Goal: Task Accomplishment & Management: Use online tool/utility

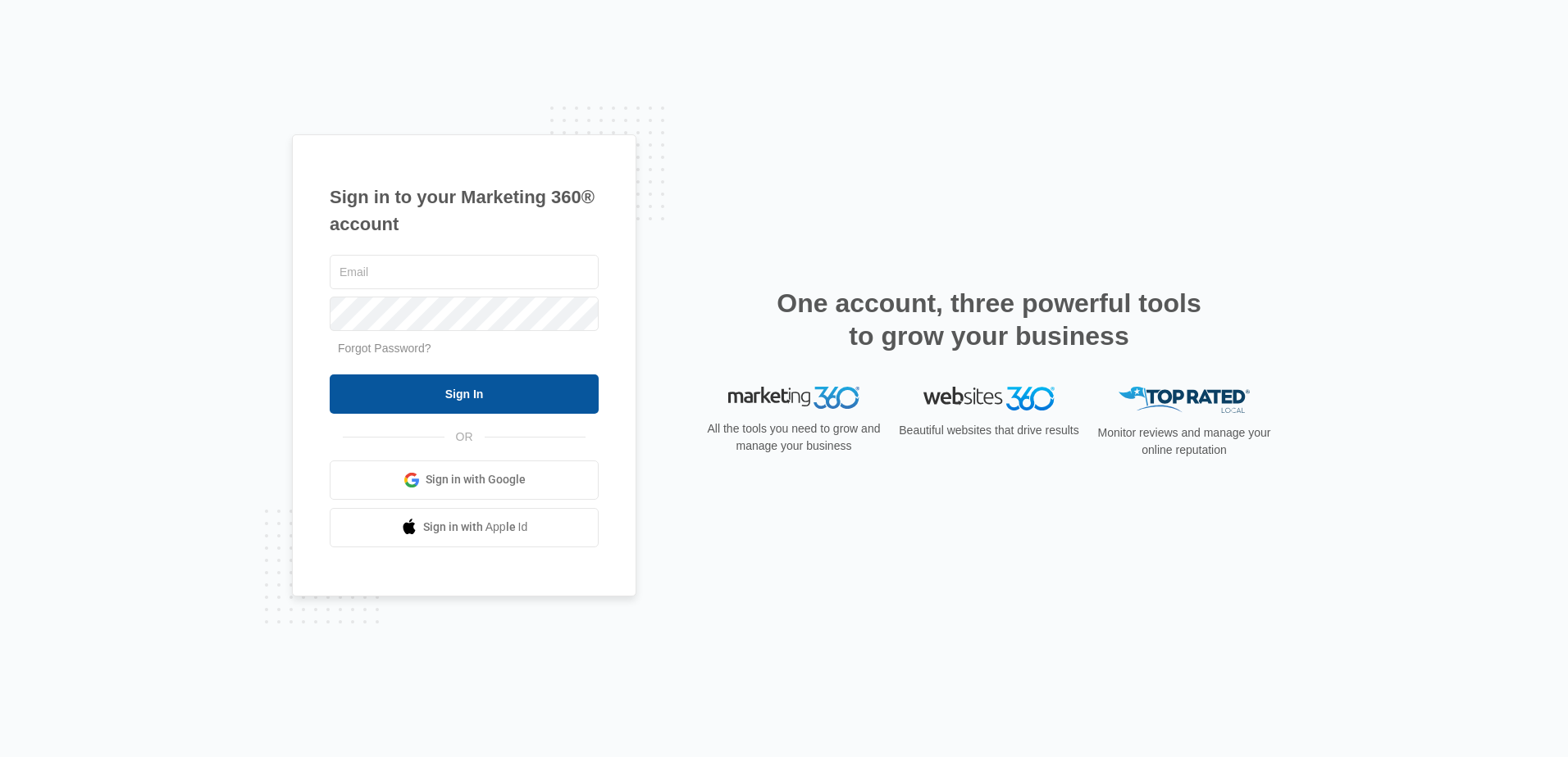
type input "[PERSON_NAME][EMAIL_ADDRESS][DOMAIN_NAME]"
click at [456, 393] on input "Sign In" at bounding box center [465, 394] width 269 height 40
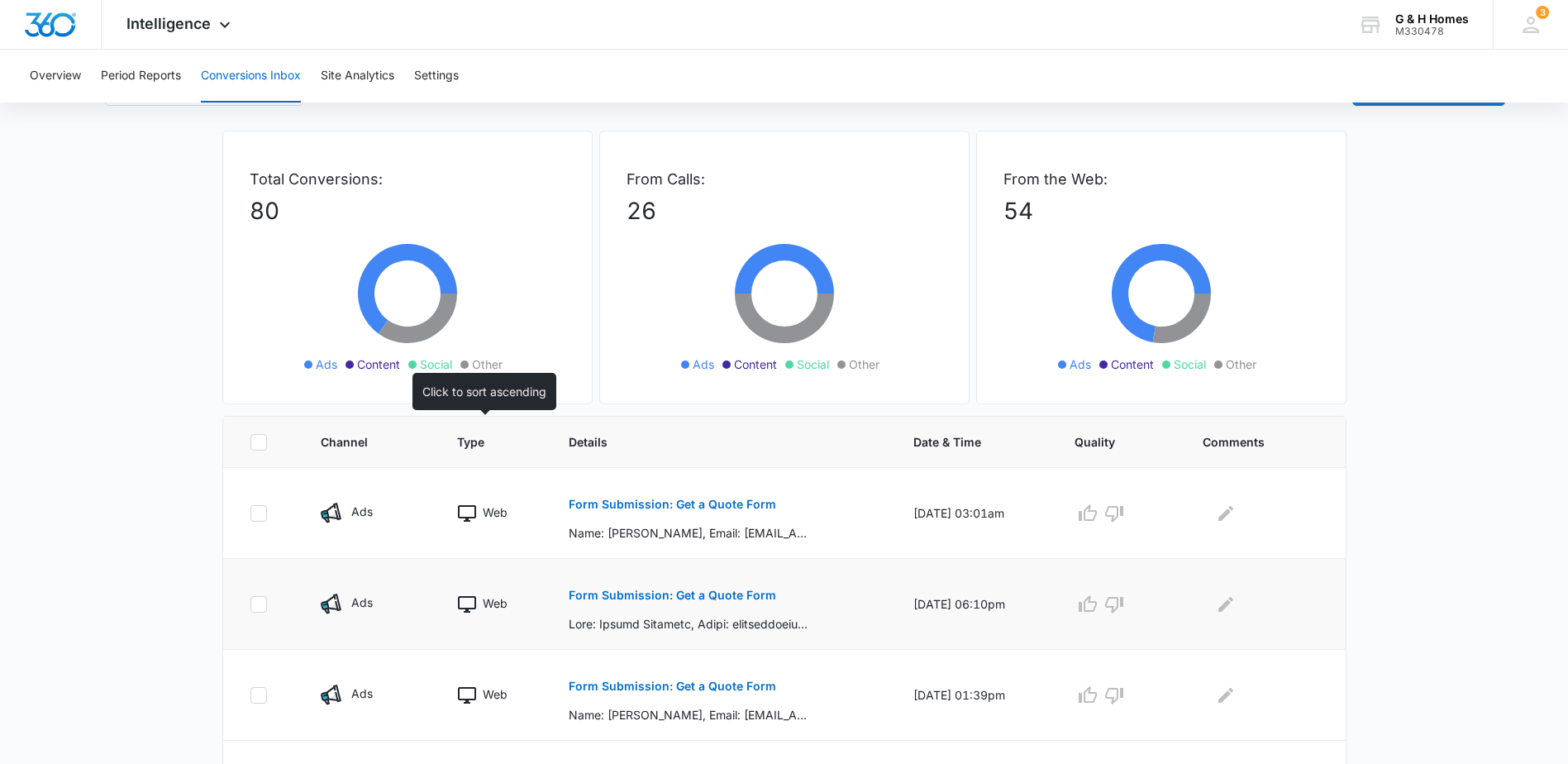
scroll to position [82, 0]
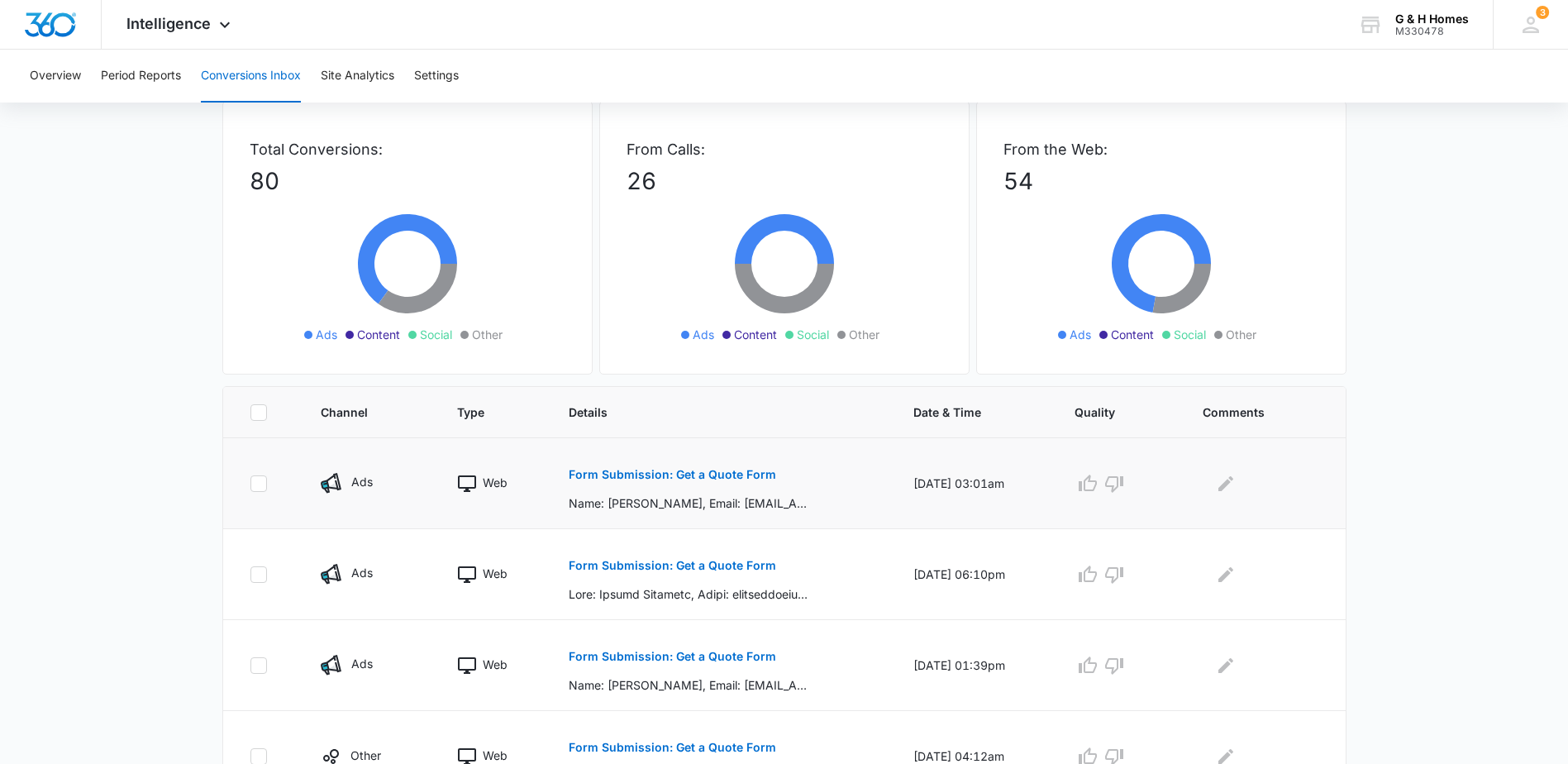
click at [643, 480] on button "Form Submission: Get a Quote Form" at bounding box center [672, 475] width 208 height 40
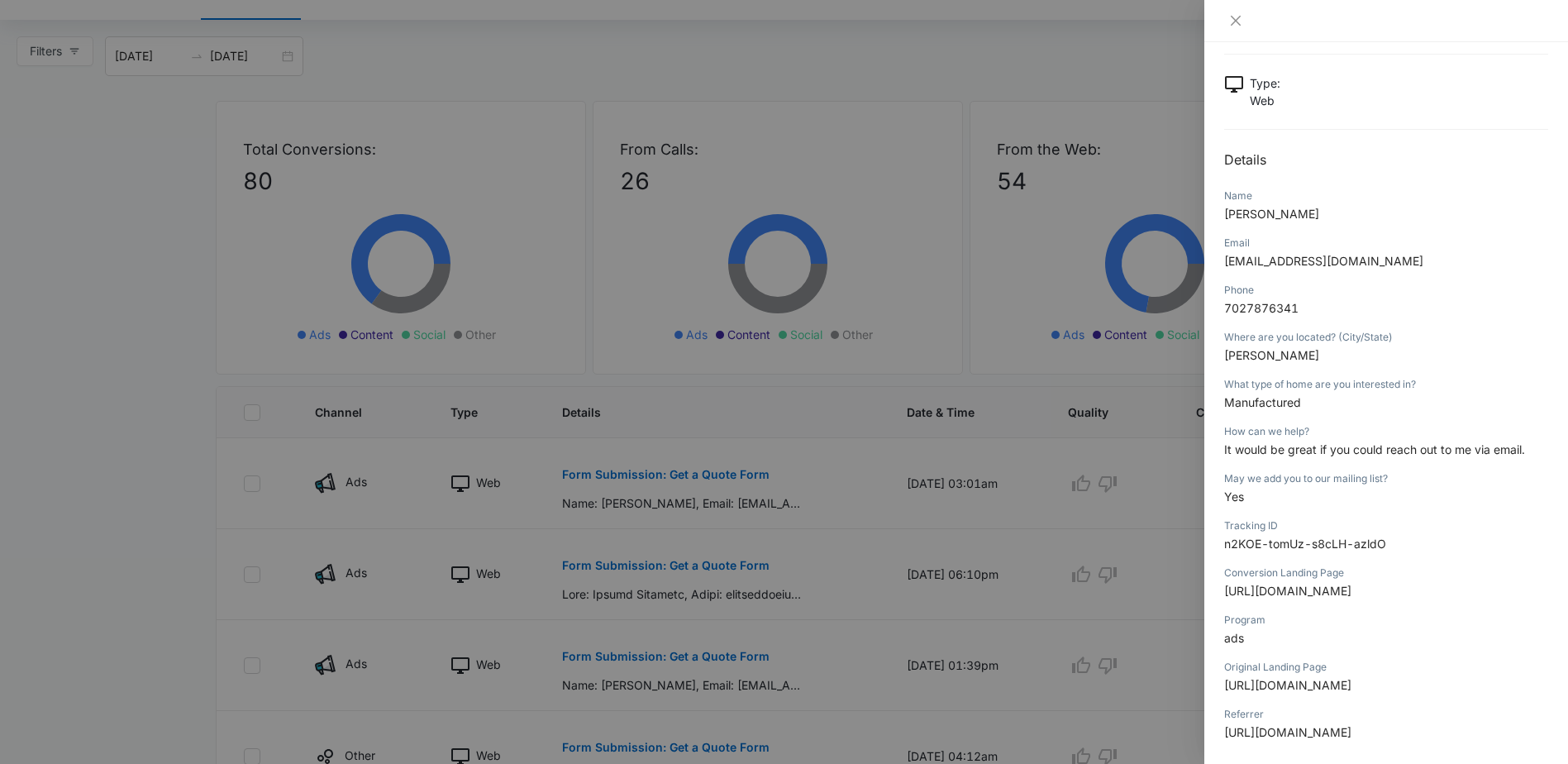
click at [935, 64] on div at bounding box center [784, 382] width 1568 height 764
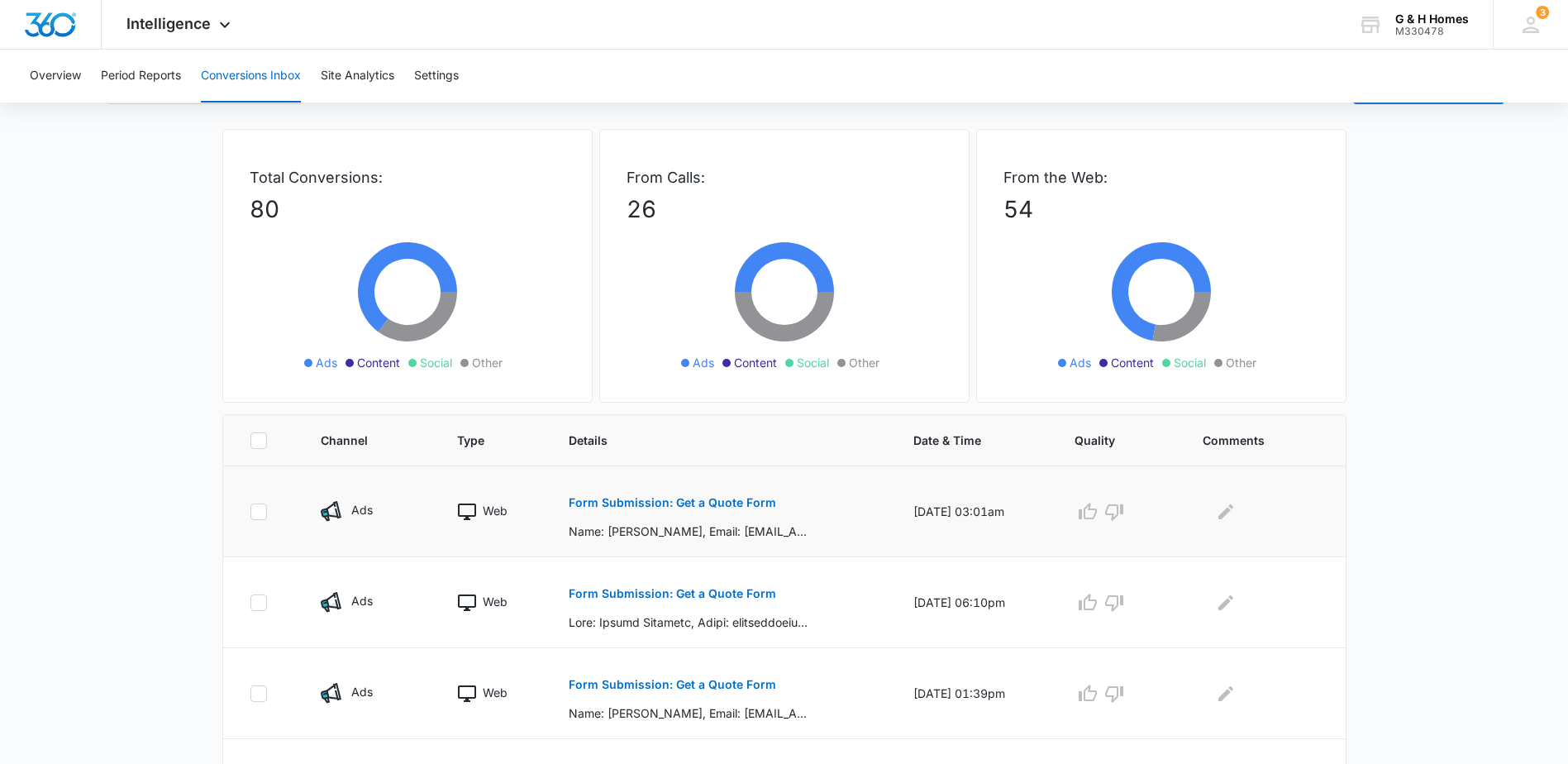
scroll to position [82, 0]
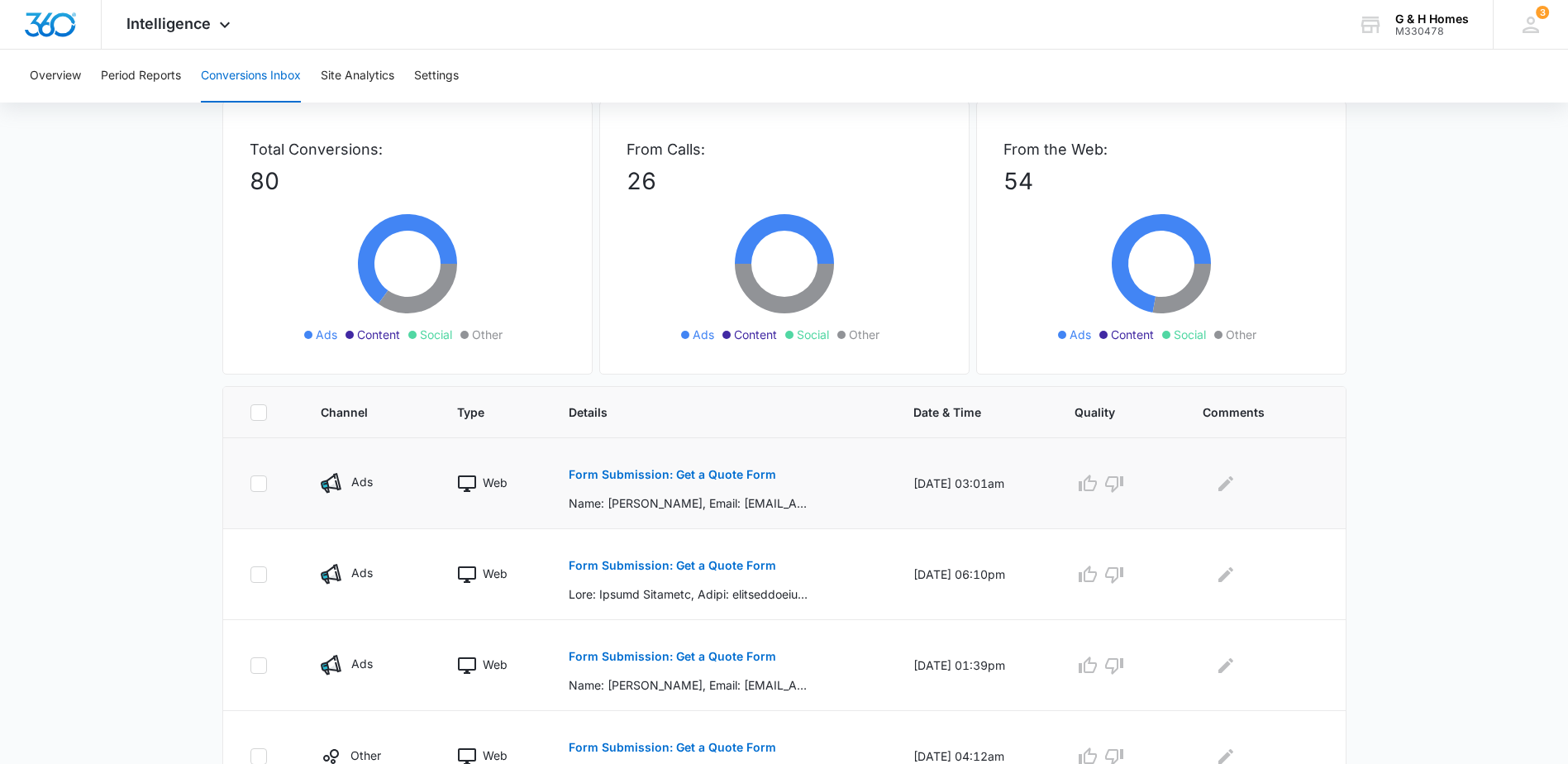
click at [648, 478] on p "Form Submission: Get a Quote Form" at bounding box center [672, 475] width 208 height 12
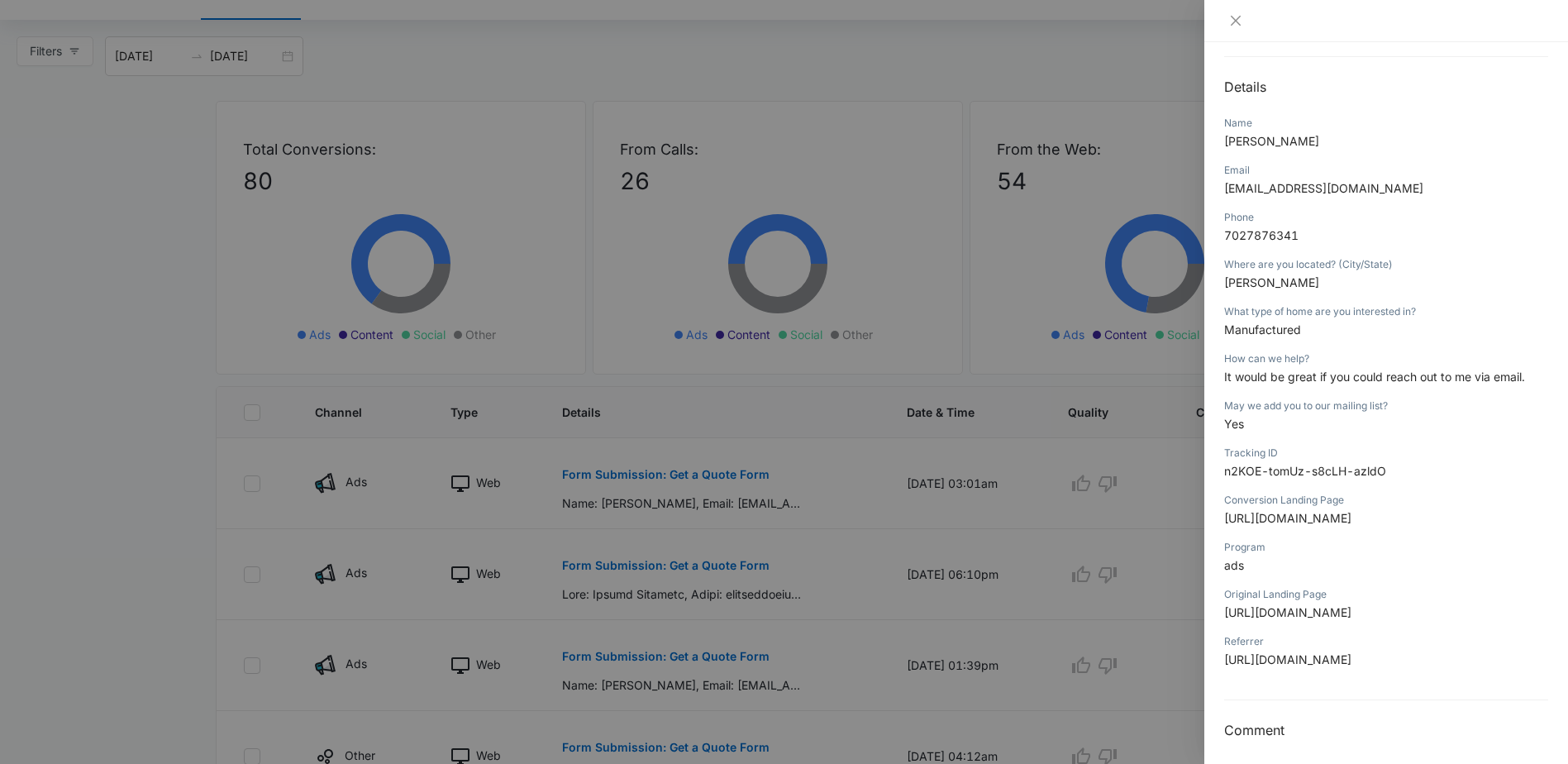
scroll to position [166, 0]
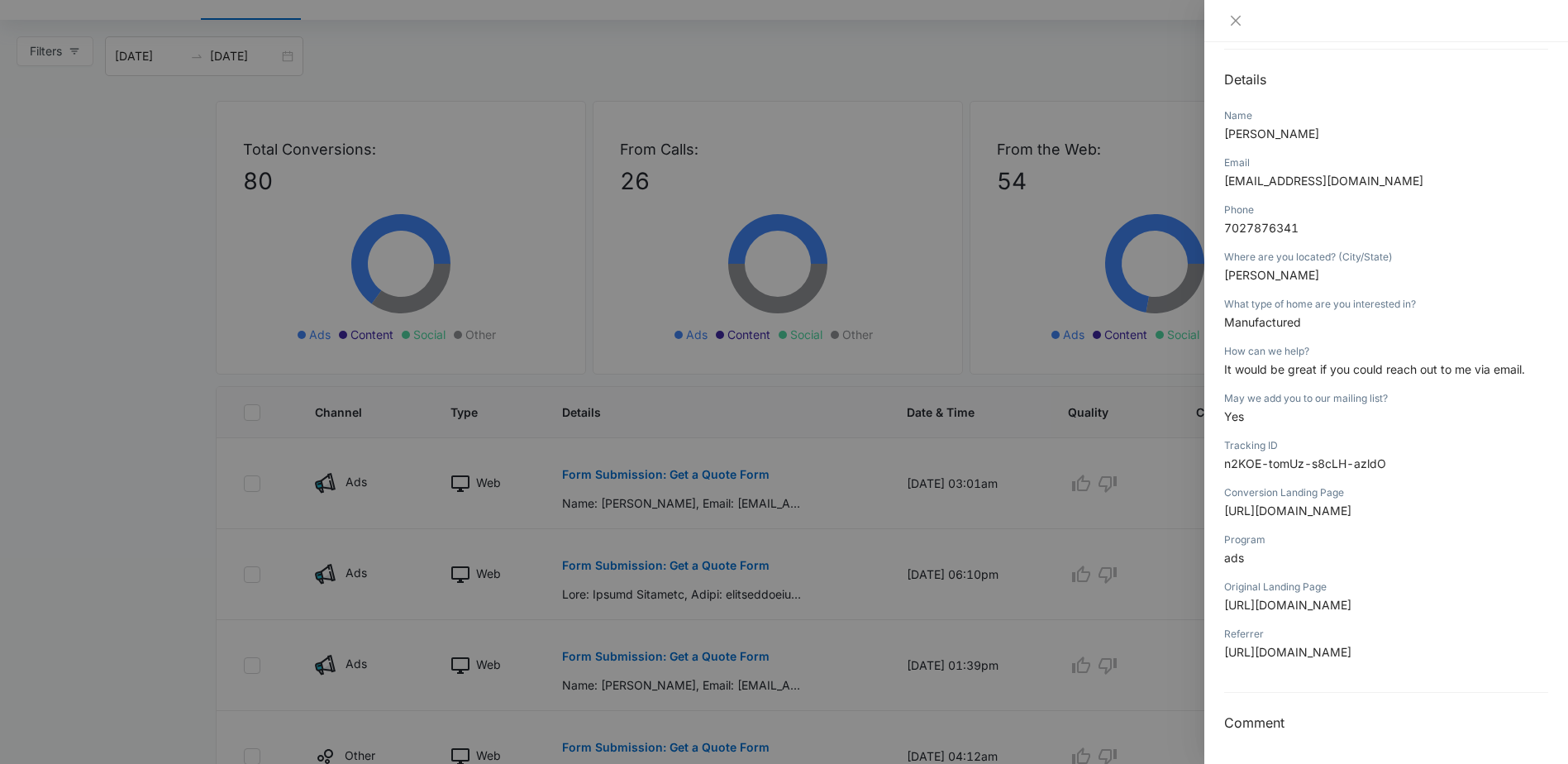
click at [1335, 520] on p "[URL][DOMAIN_NAME]" at bounding box center [1386, 510] width 324 height 17
click at [639, 568] on div at bounding box center [784, 382] width 1568 height 764
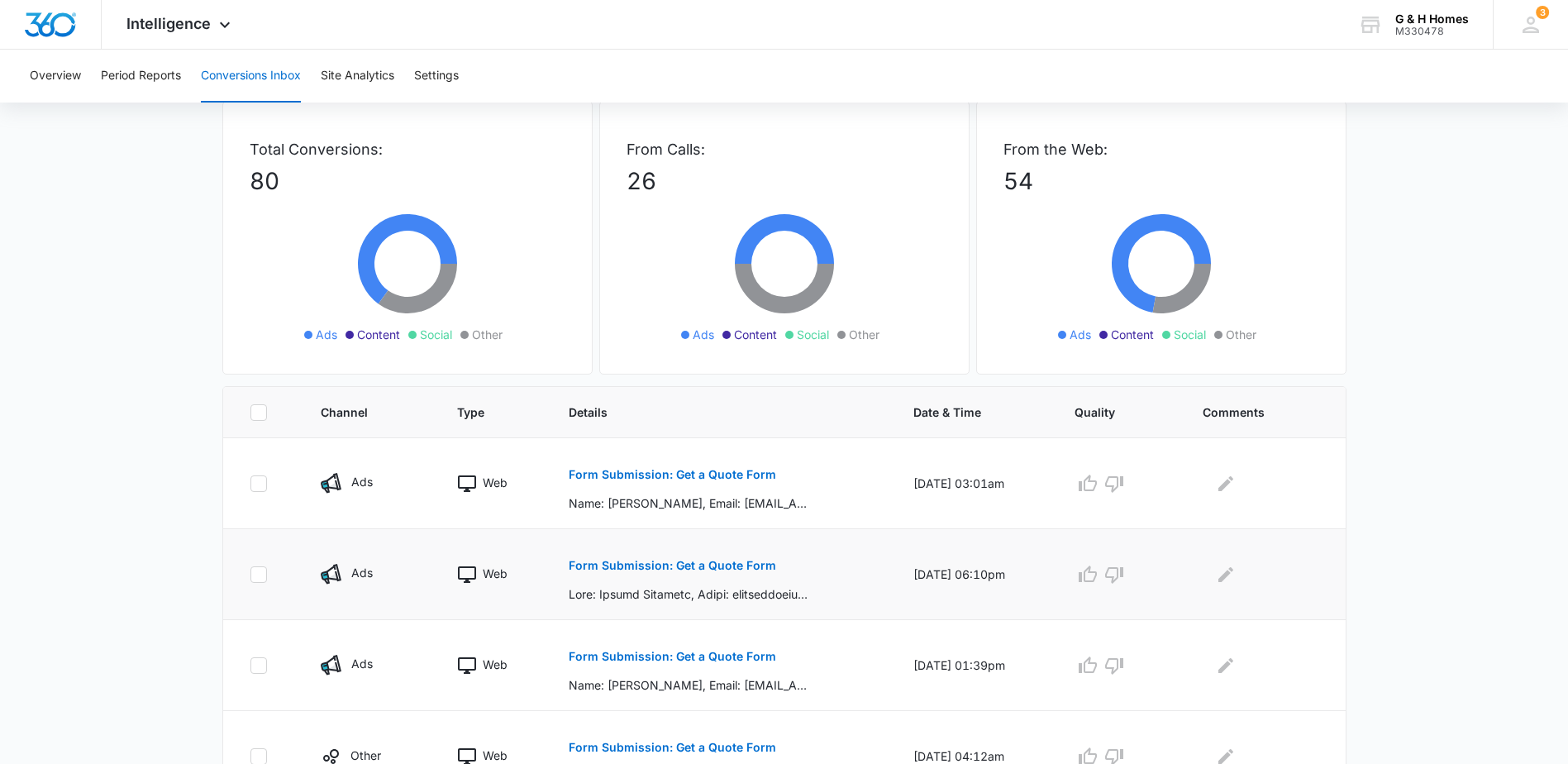
click at [669, 554] on button "Form Submission: Get a Quote Form" at bounding box center [672, 565] width 208 height 40
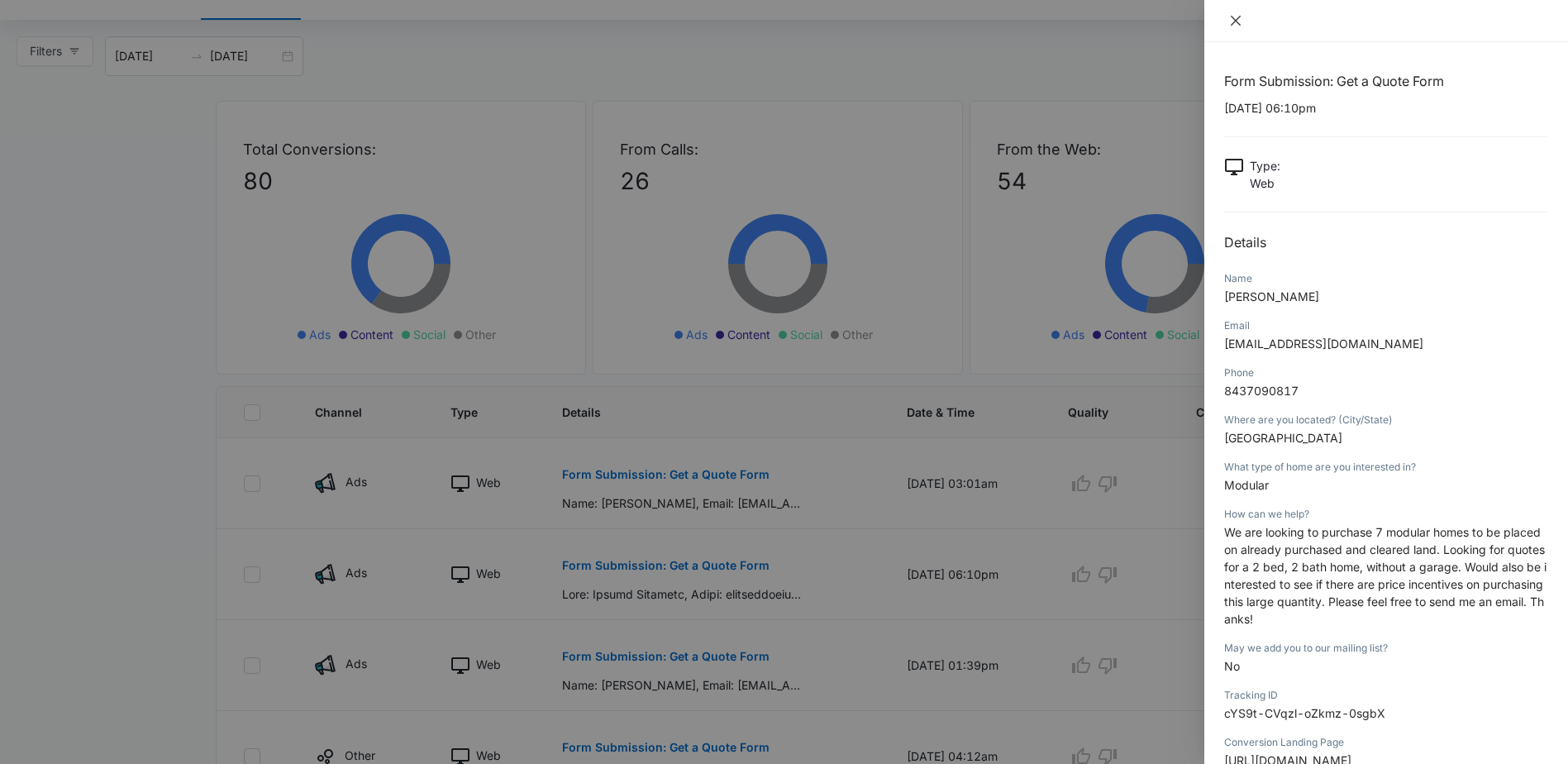
click at [1230, 23] on icon "close" at bounding box center [1236, 21] width 14 height 14
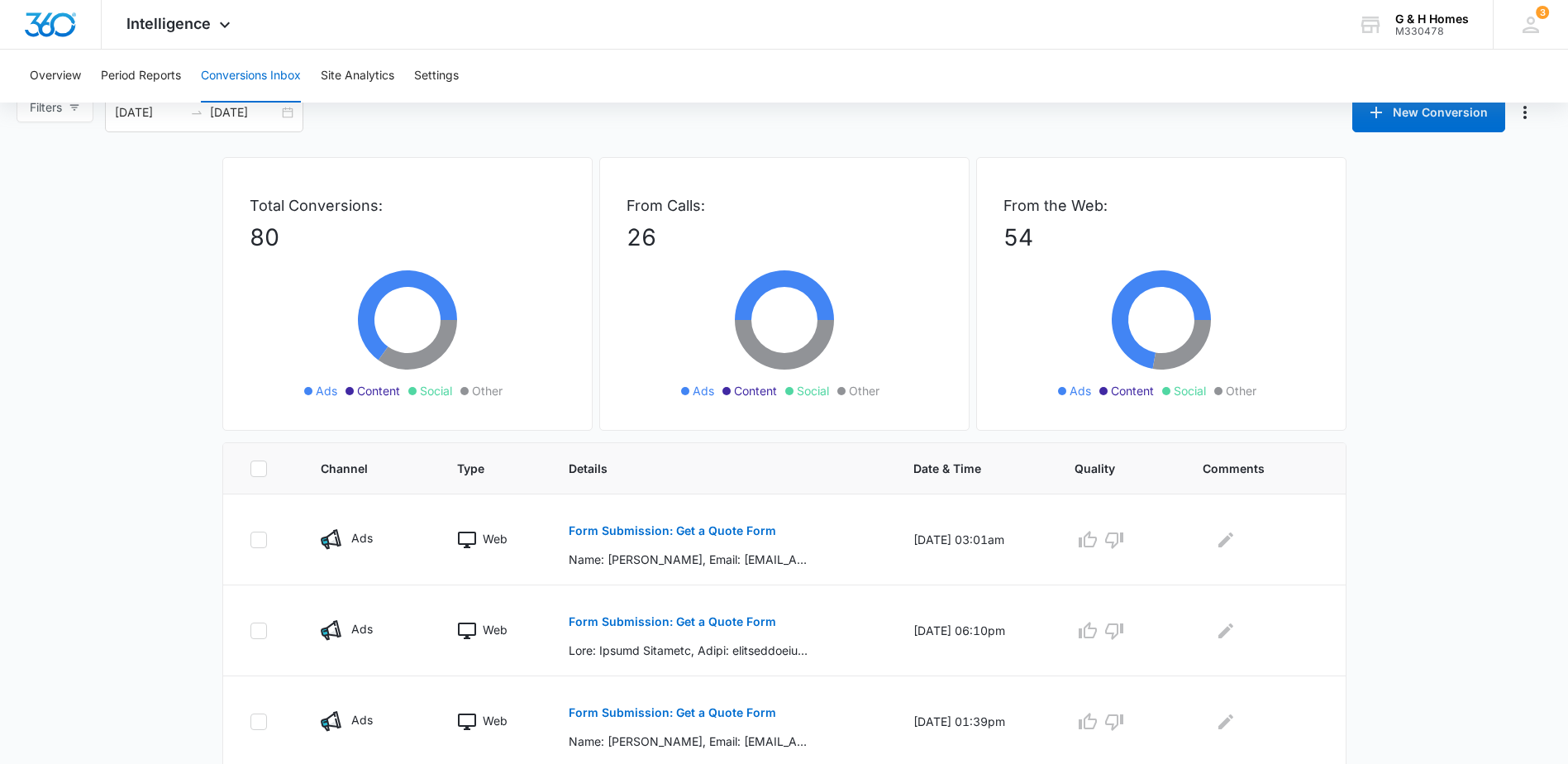
scroll to position [0, 0]
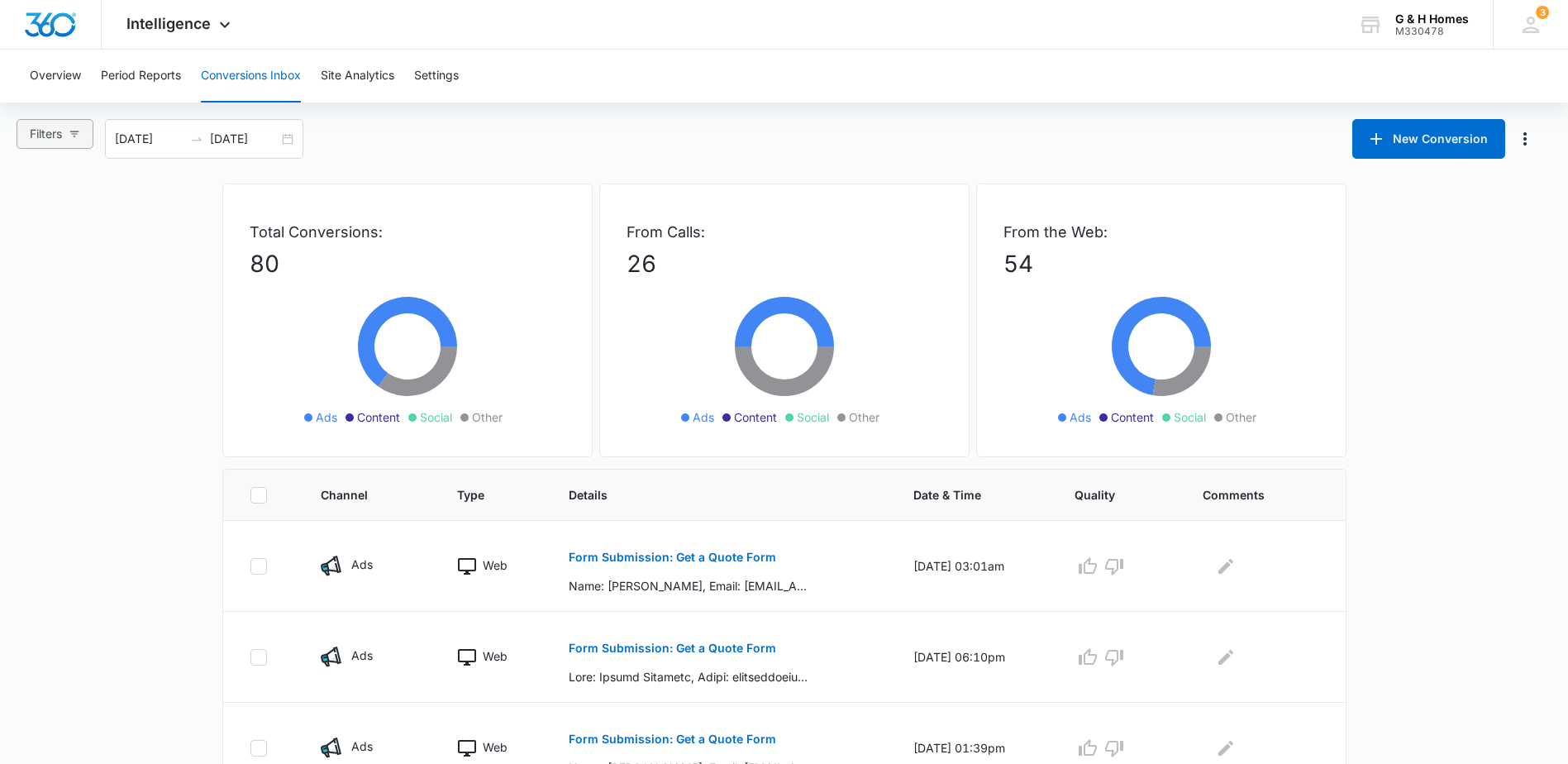
click at [71, 134] on icon "button" at bounding box center [75, 134] width 12 height 12
click at [446, 138] on div "Filters Filter Channel : All Channels Ads Content Social Other Filter Type : Al…" at bounding box center [784, 138] width 1568 height 40
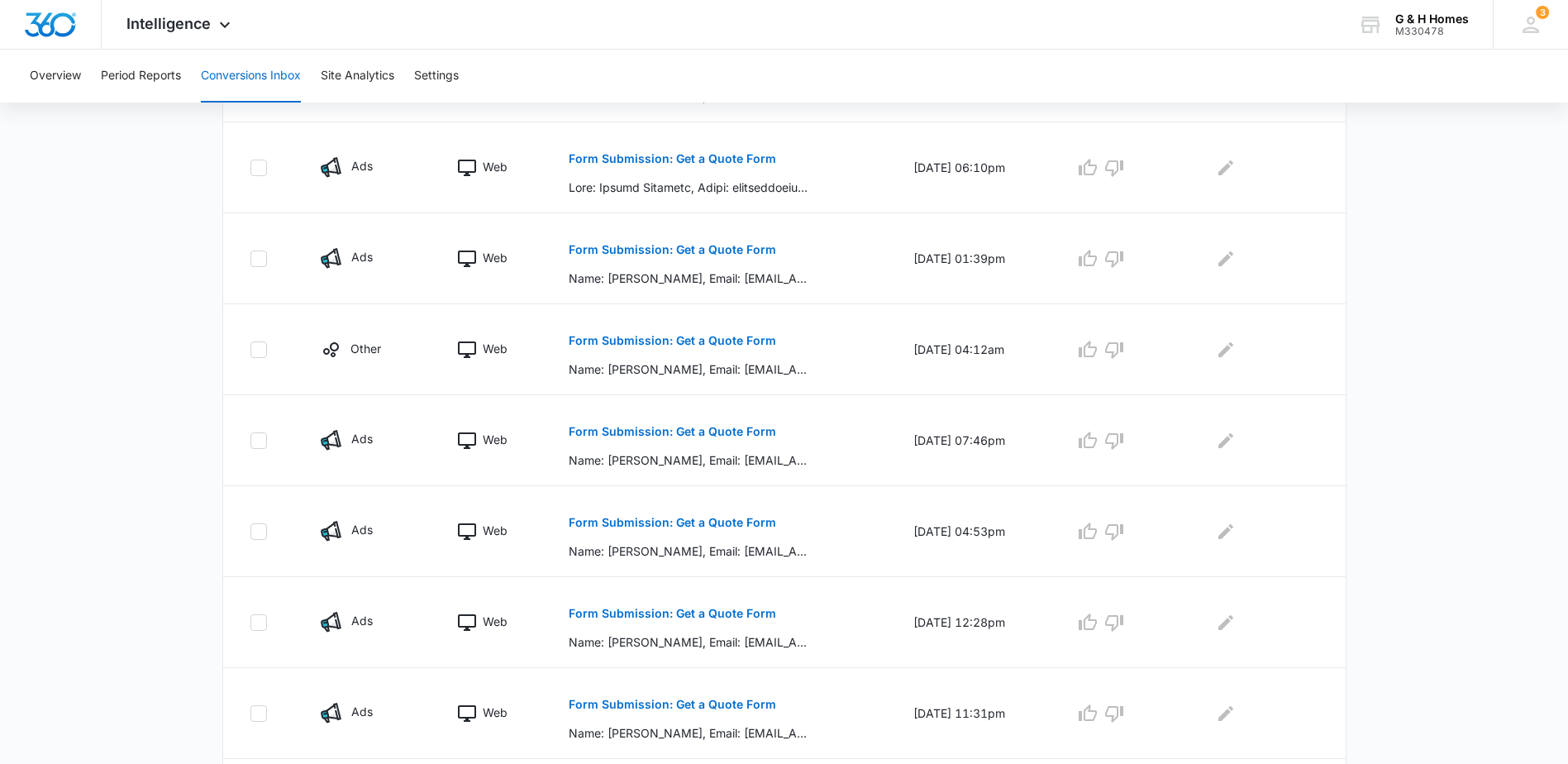
scroll to position [331, 0]
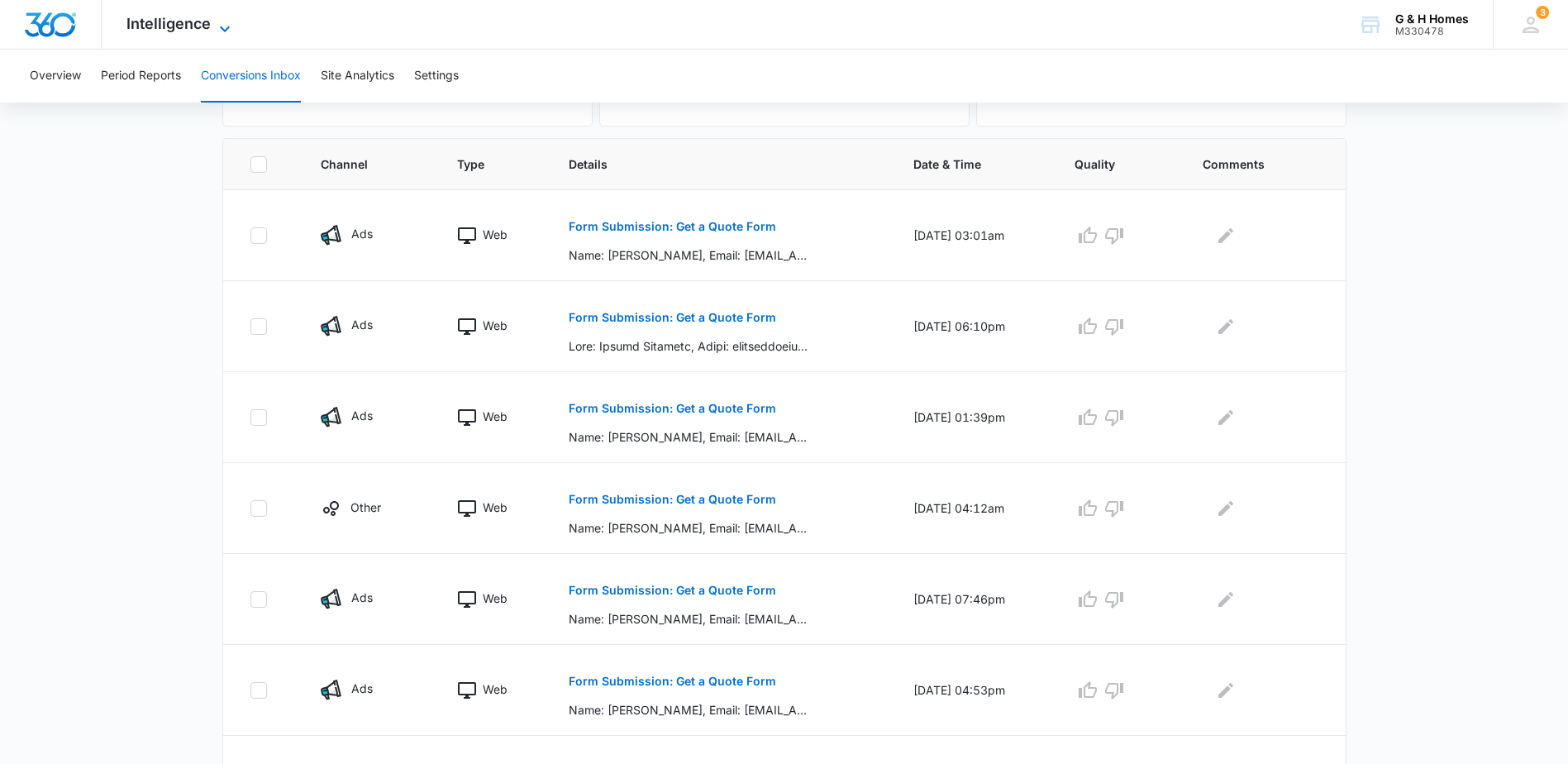
click at [220, 24] on icon at bounding box center [224, 28] width 20 height 20
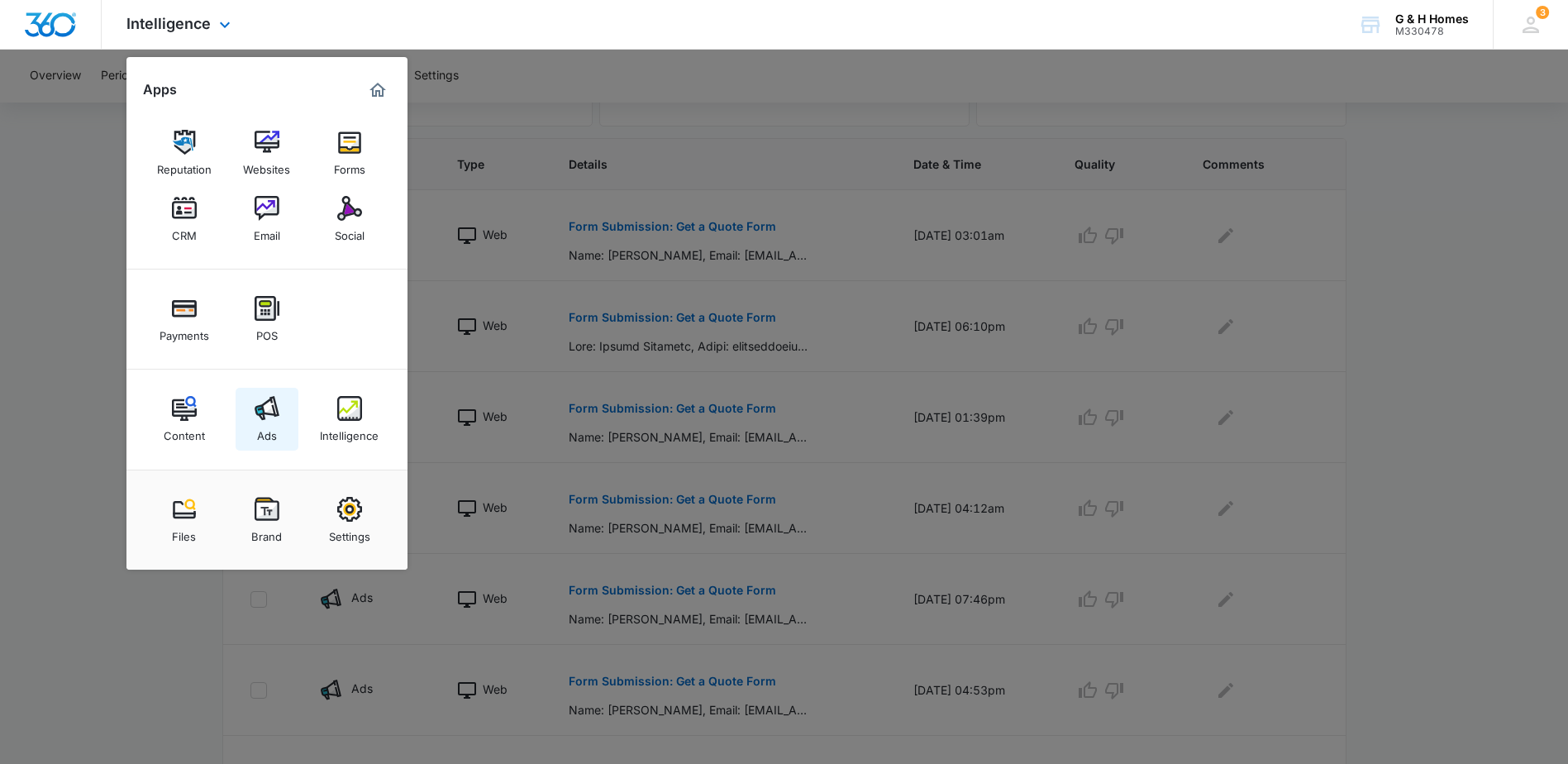
click at [272, 415] on img at bounding box center [266, 408] width 25 height 25
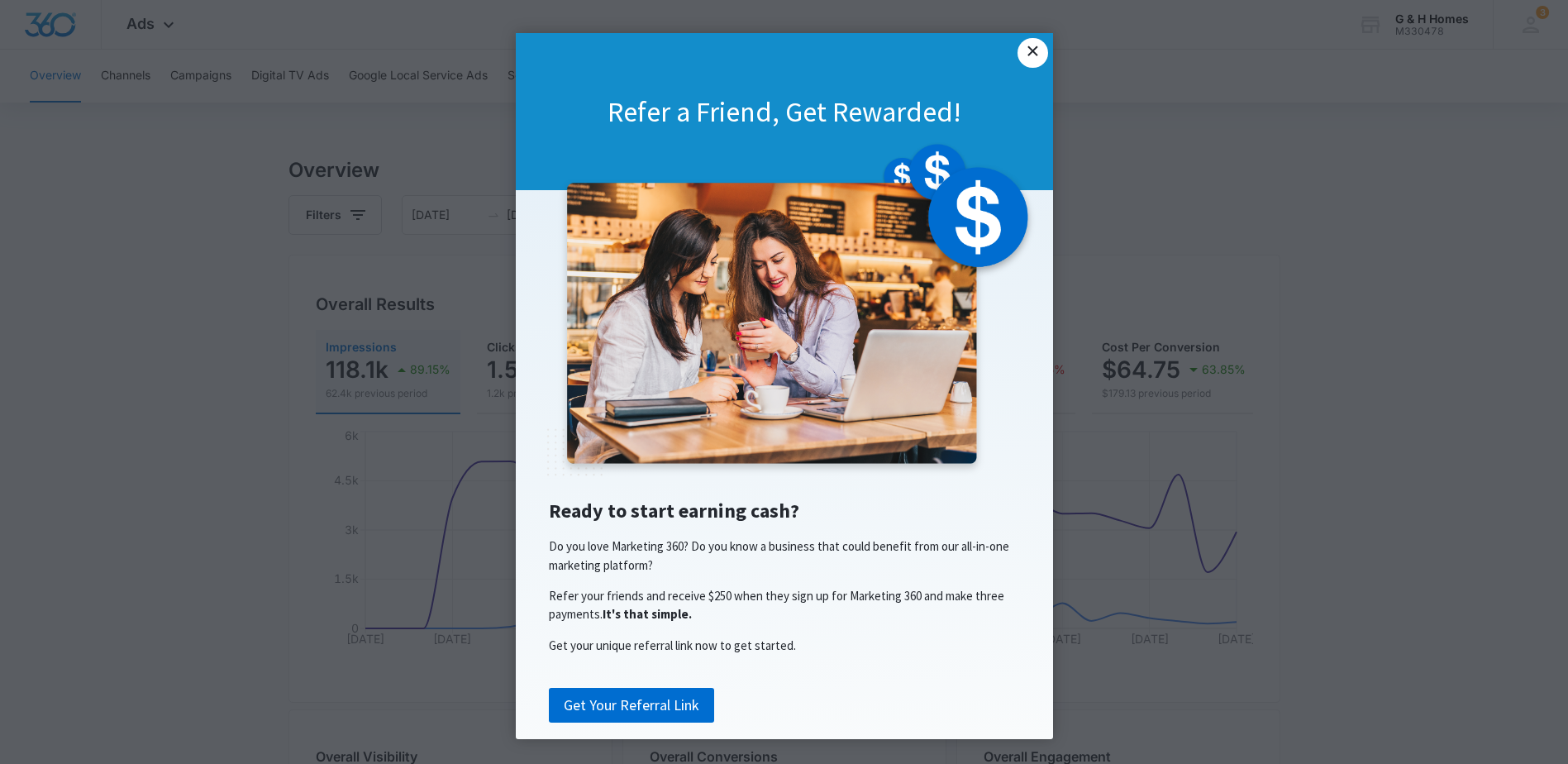
click at [1020, 58] on link "×" at bounding box center [1032, 53] width 30 height 30
